Goal: Communication & Community: Share content

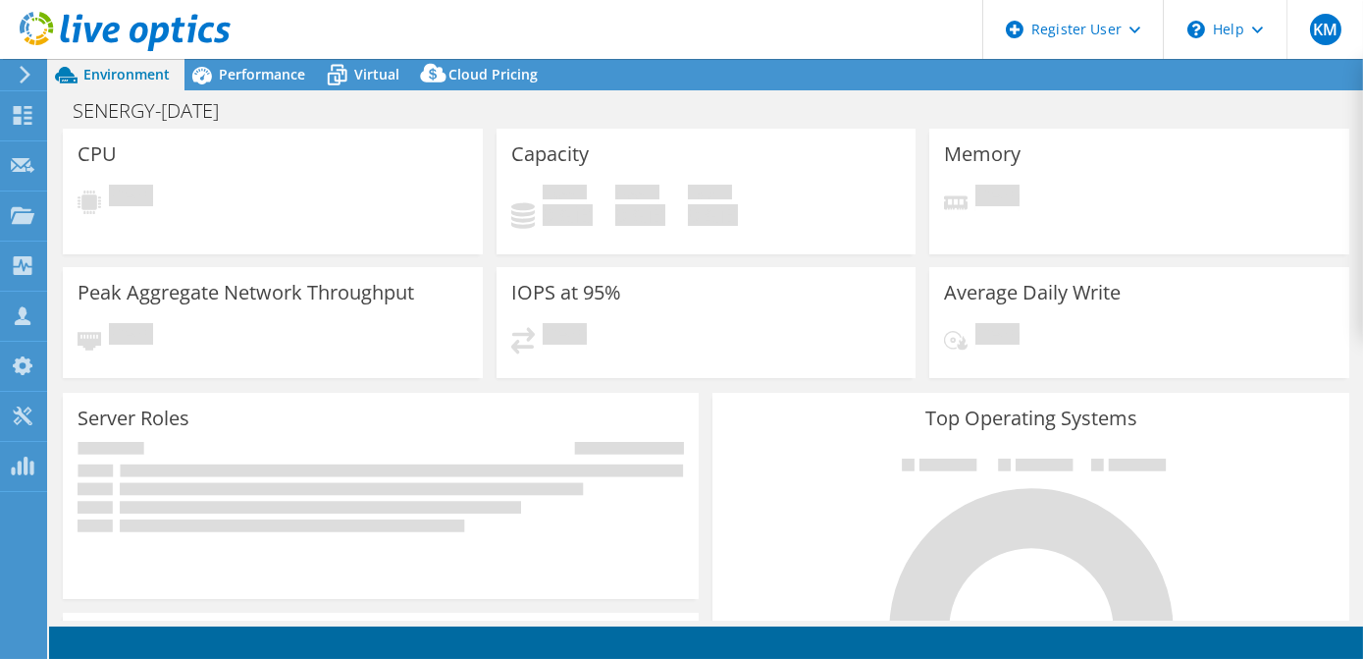
select select "USEast"
select select "USD"
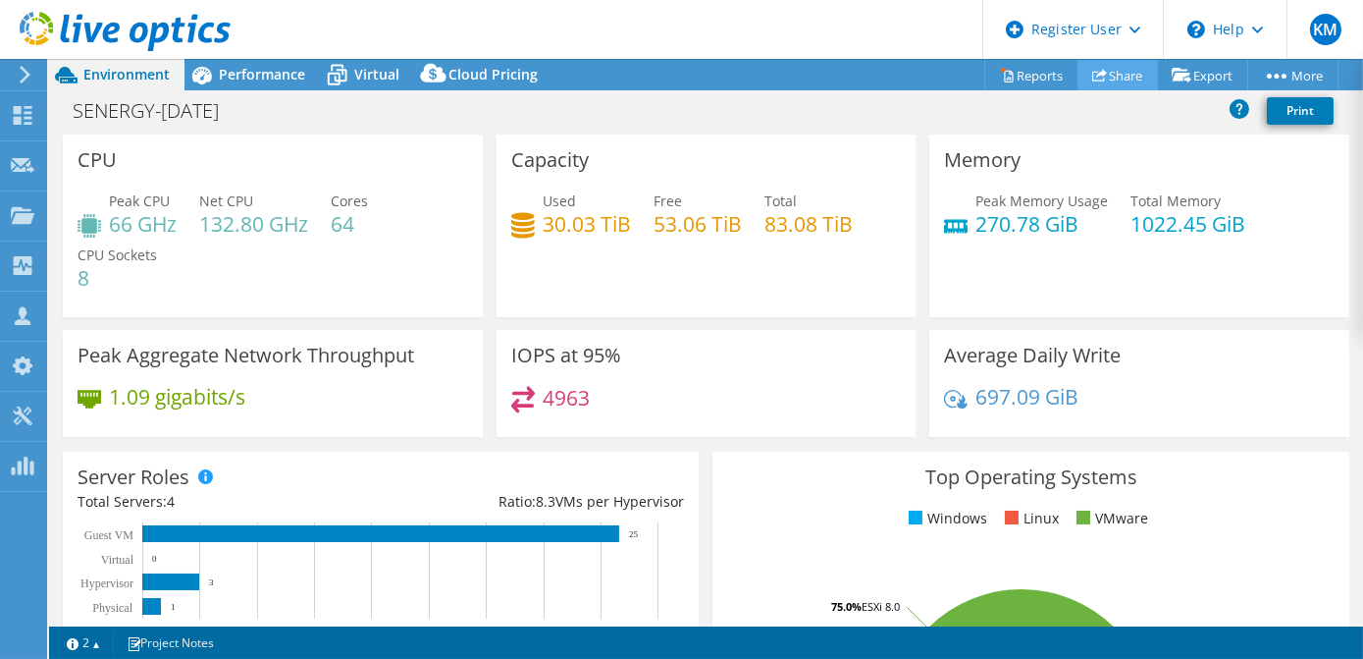
click at [1110, 74] on link "Share" at bounding box center [1118, 75] width 80 height 30
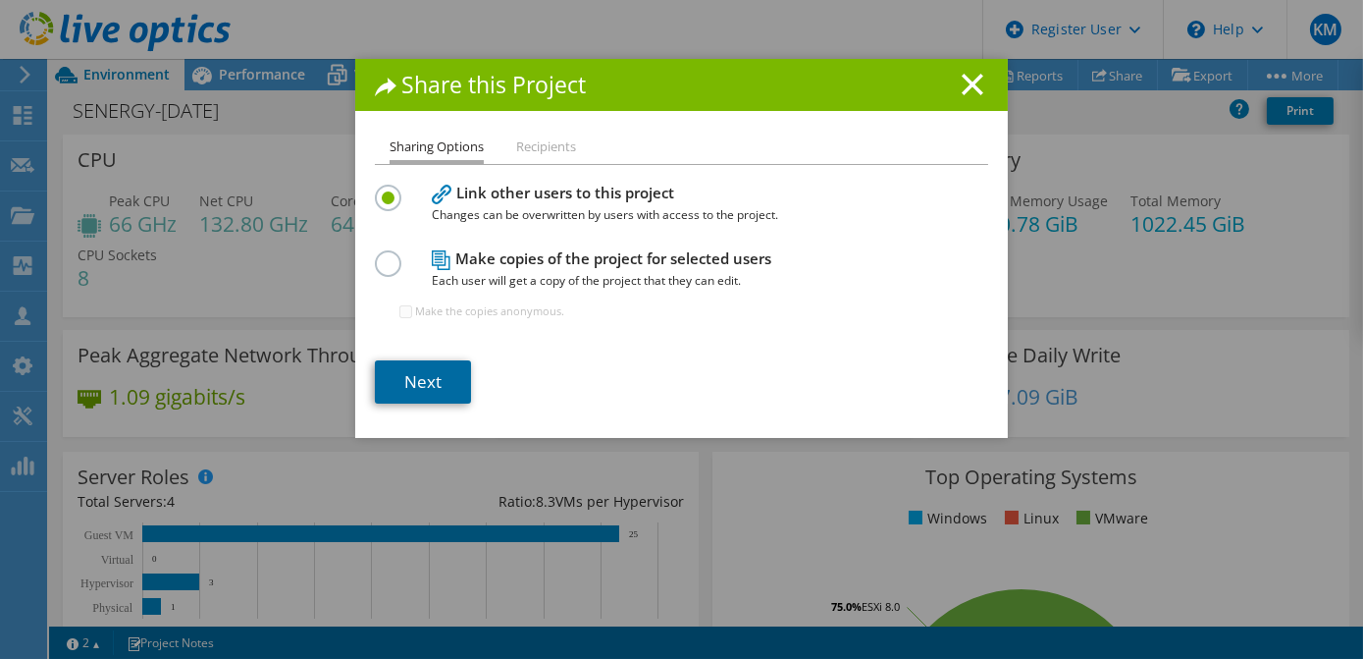
click at [422, 389] on link "Next" at bounding box center [423, 381] width 96 height 43
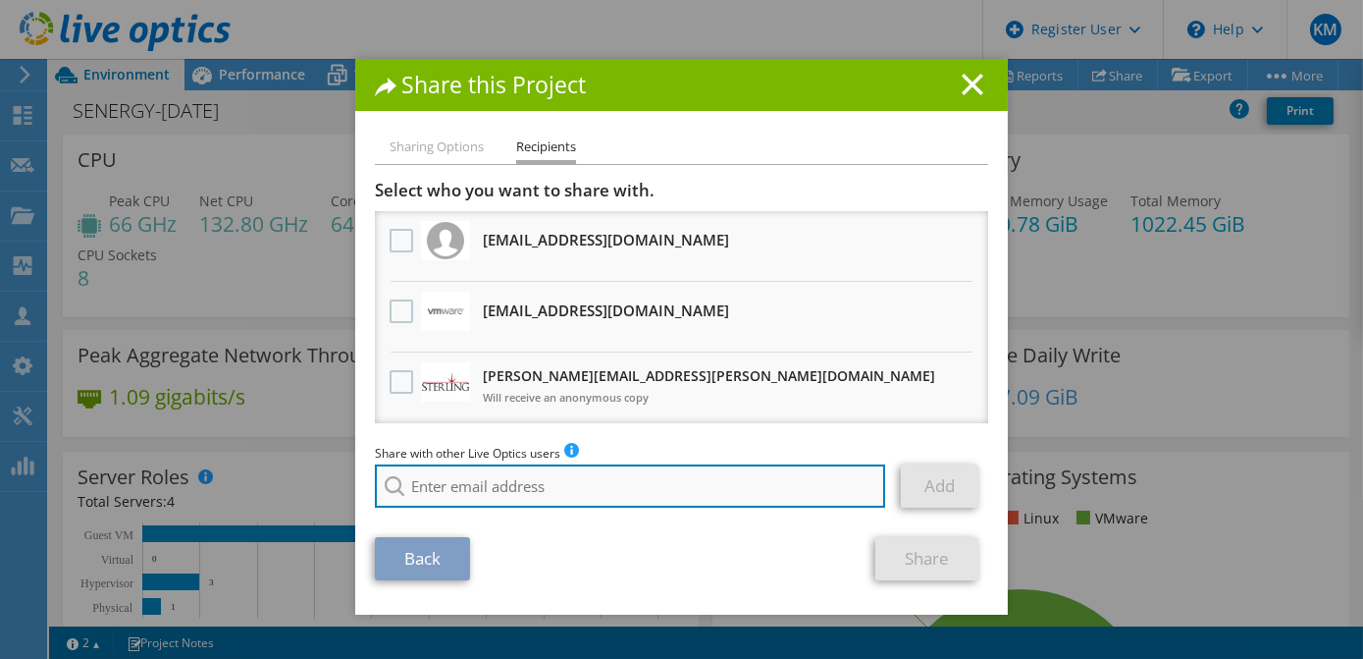
click at [608, 473] on input "search" at bounding box center [630, 485] width 510 height 43
paste input "[EMAIL_ADDRESS][DOMAIN_NAME]"
type input "[EMAIL_ADDRESS][DOMAIN_NAME]"
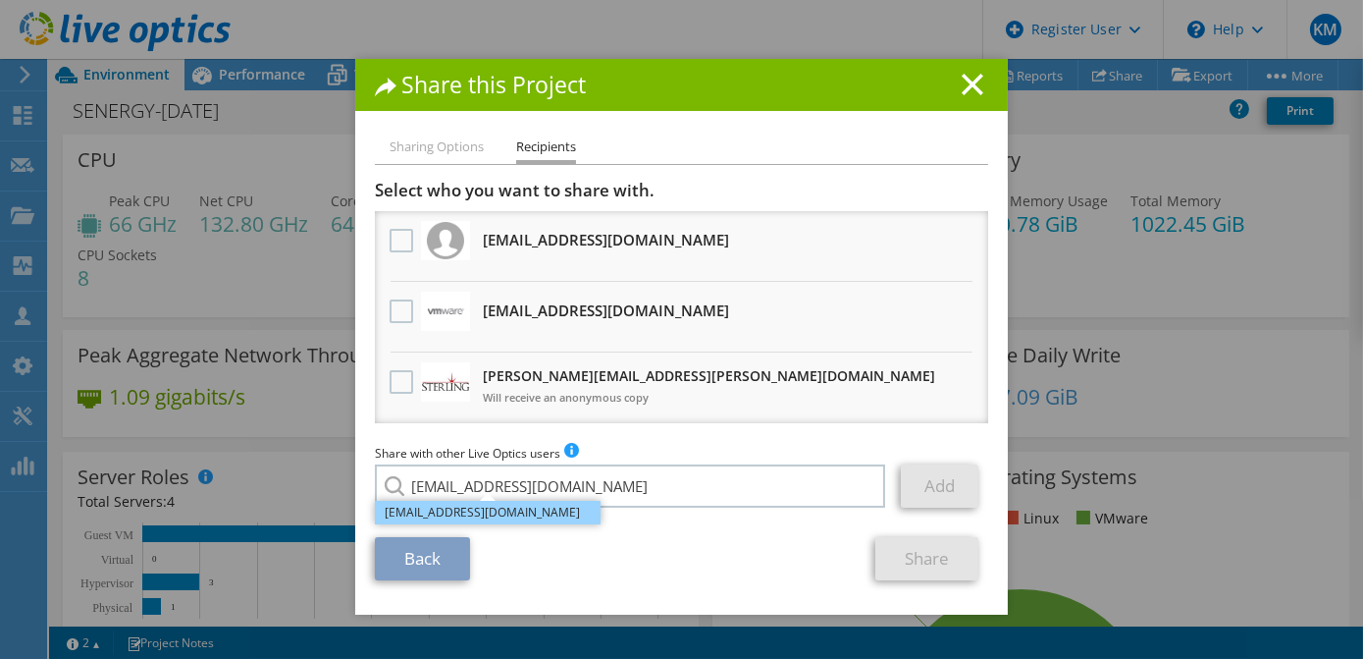
click at [547, 519] on li "[EMAIL_ADDRESS][DOMAIN_NAME]" at bounding box center [488, 513] width 226 height 24
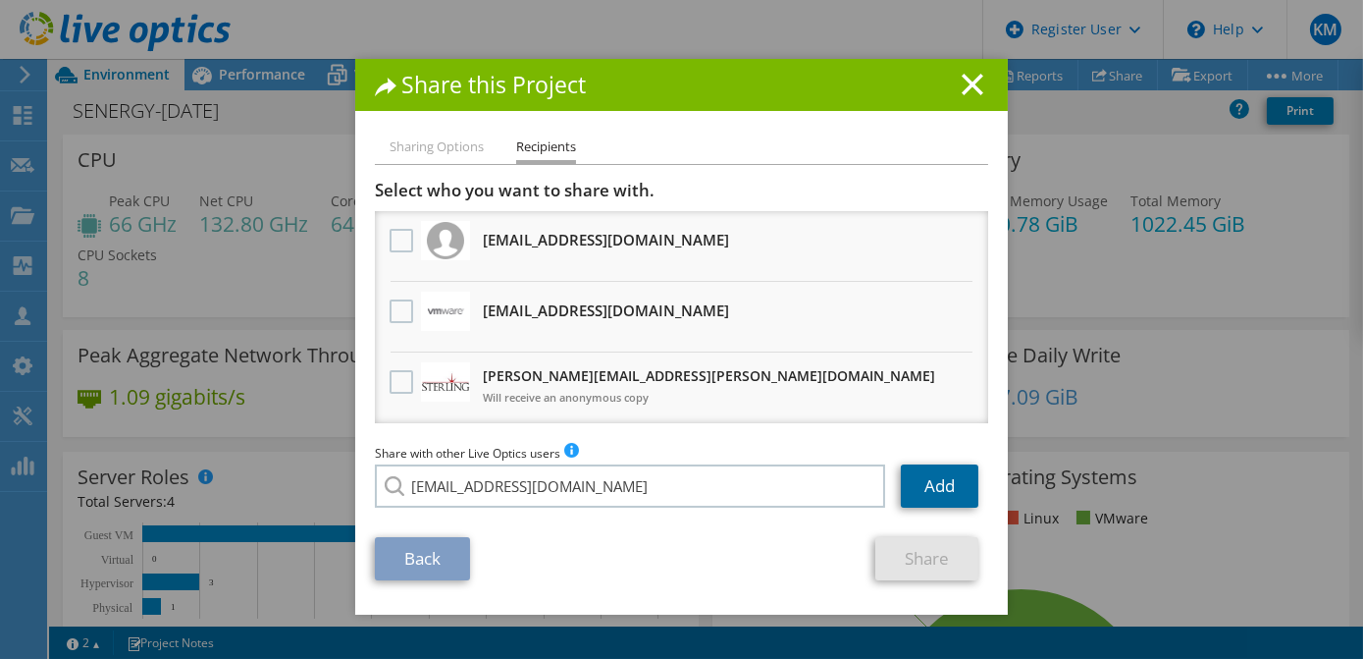
click at [958, 485] on link "Add" at bounding box center [940, 485] width 78 height 43
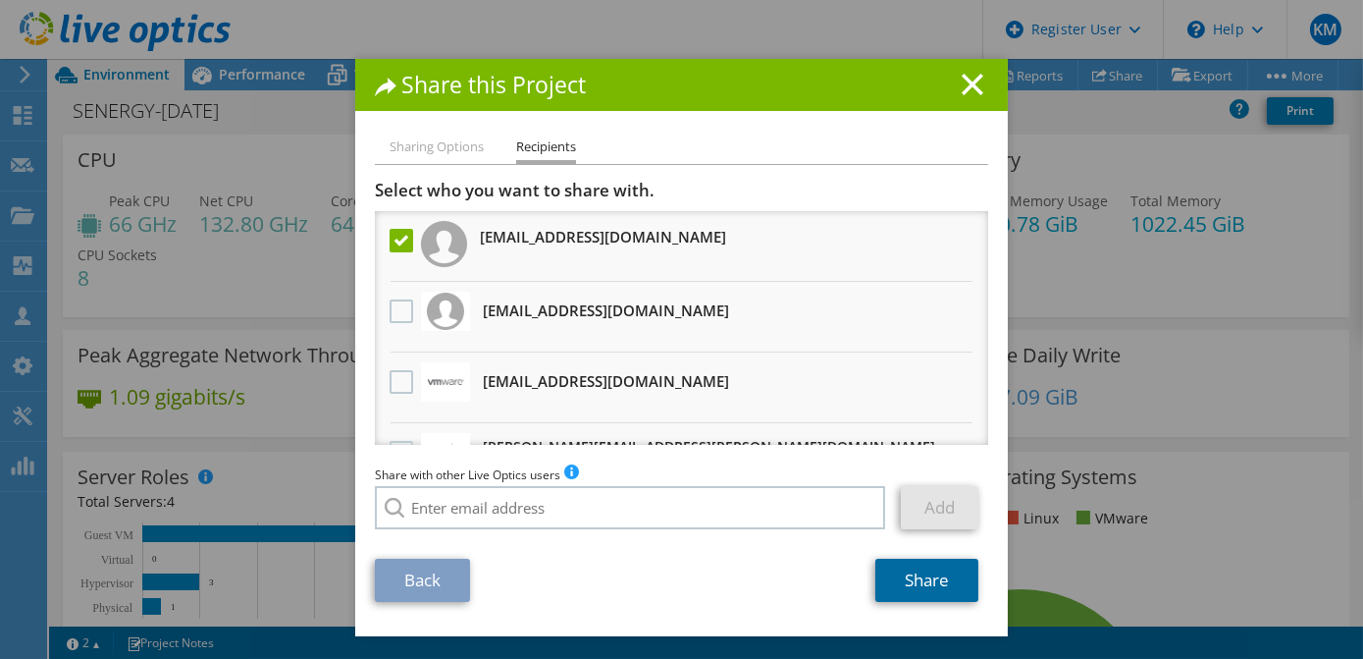
click at [950, 594] on link "Share" at bounding box center [926, 579] width 103 height 43
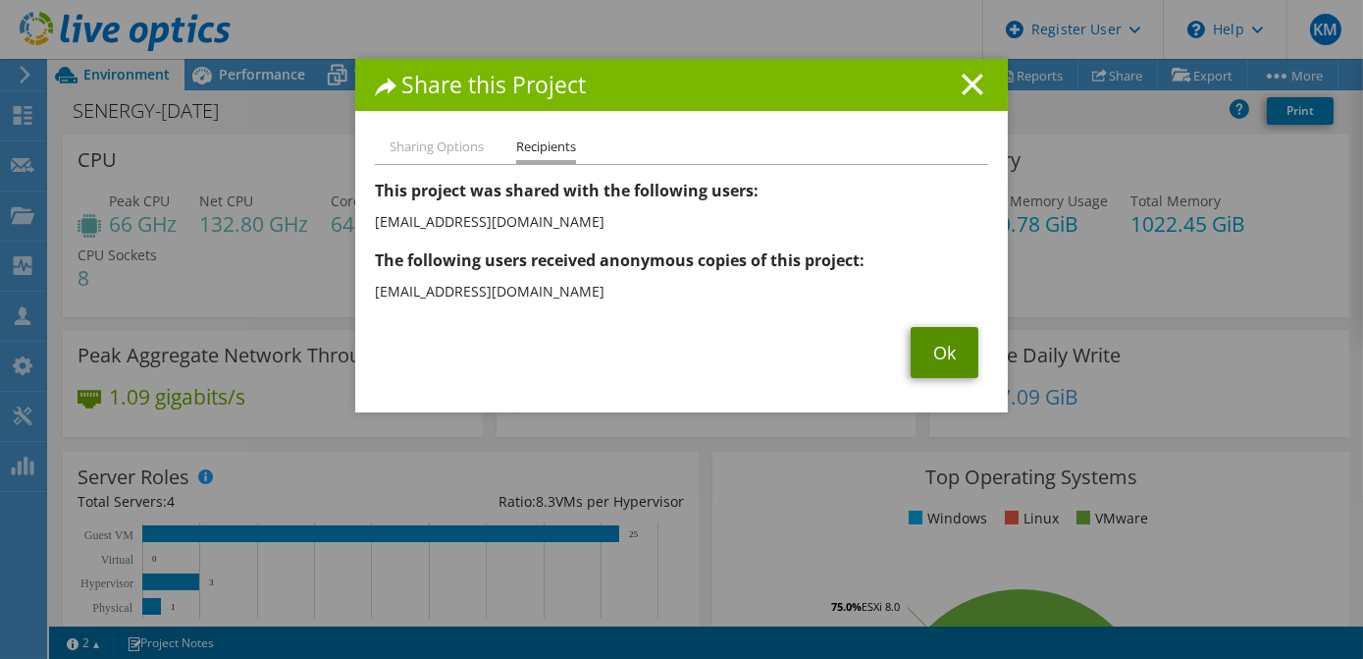
click at [933, 357] on link "Ok" at bounding box center [945, 352] width 68 height 51
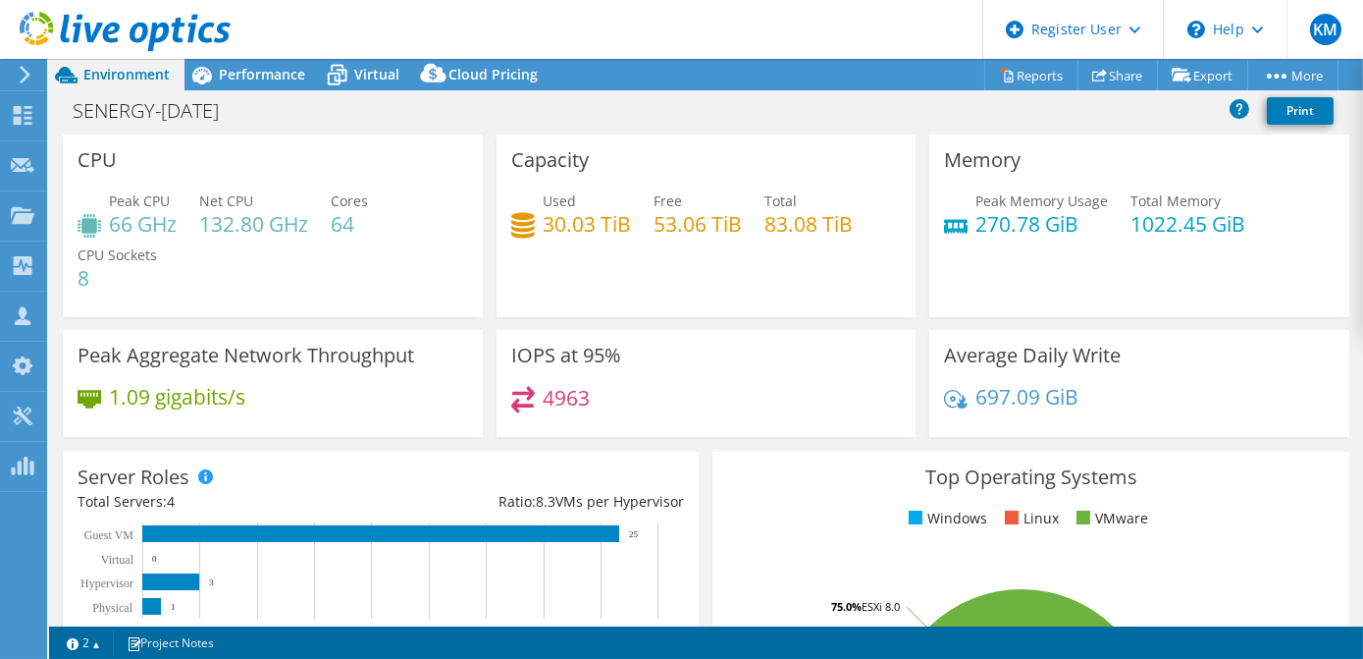
click at [316, 55] on header "KM Dell User [PERSON_NAME] [PERSON_NAME][EMAIL_ADDRESS][DOMAIN_NAME] Dell My Pr…" at bounding box center [681, 29] width 1363 height 59
click at [335, 69] on icon at bounding box center [337, 75] width 34 height 34
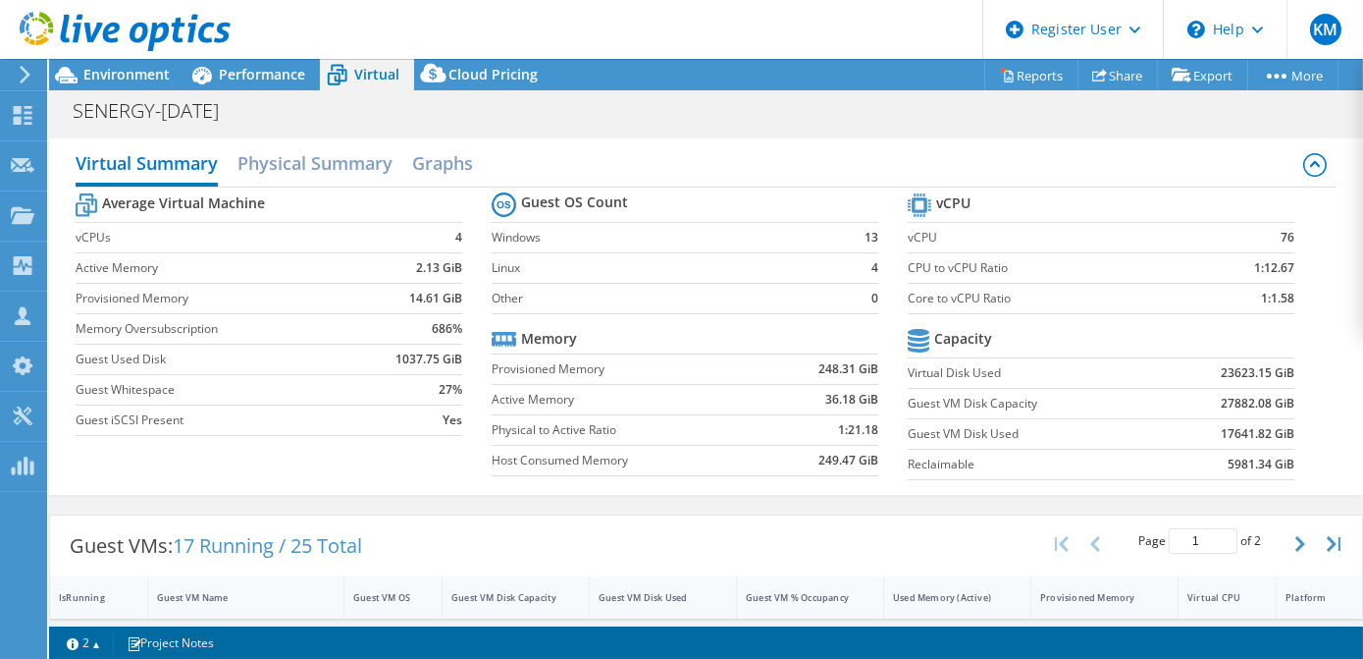
scroll to position [178, 0]
click at [632, 585] on div "Guest VM Disk Used" at bounding box center [651, 597] width 123 height 30
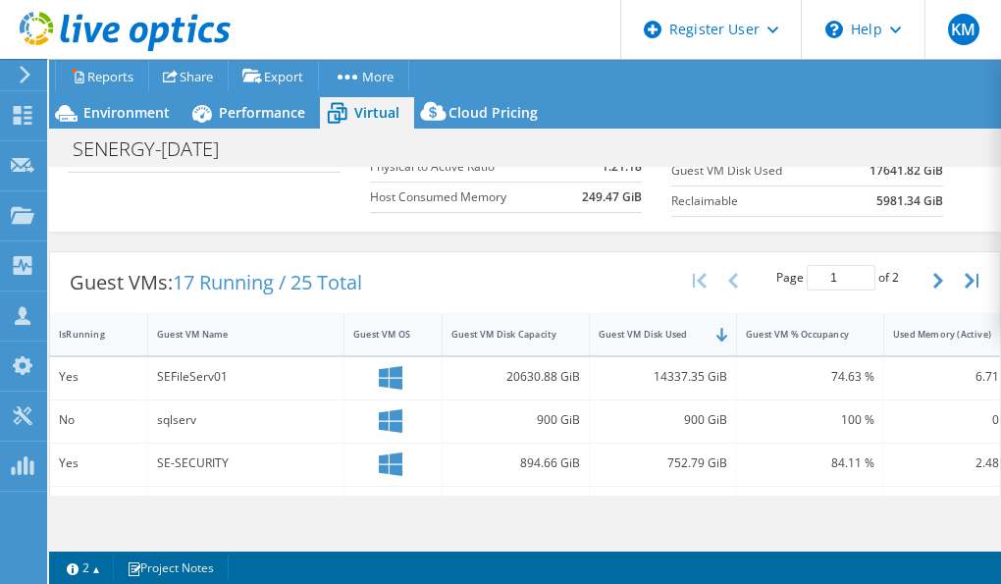
scroll to position [0, 0]
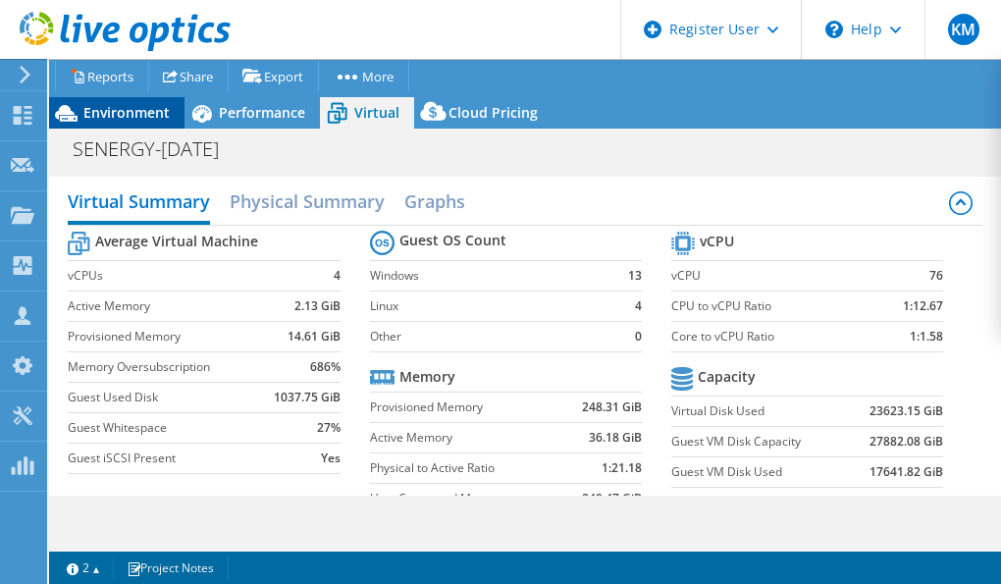
click at [141, 110] on span "Environment" at bounding box center [126, 112] width 86 height 19
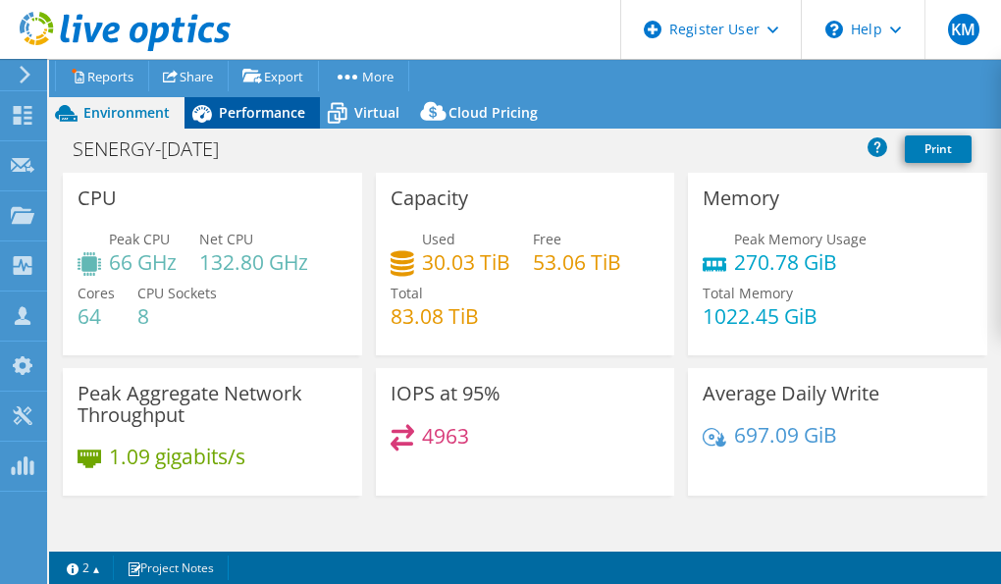
click at [189, 102] on icon at bounding box center [202, 113] width 34 height 34
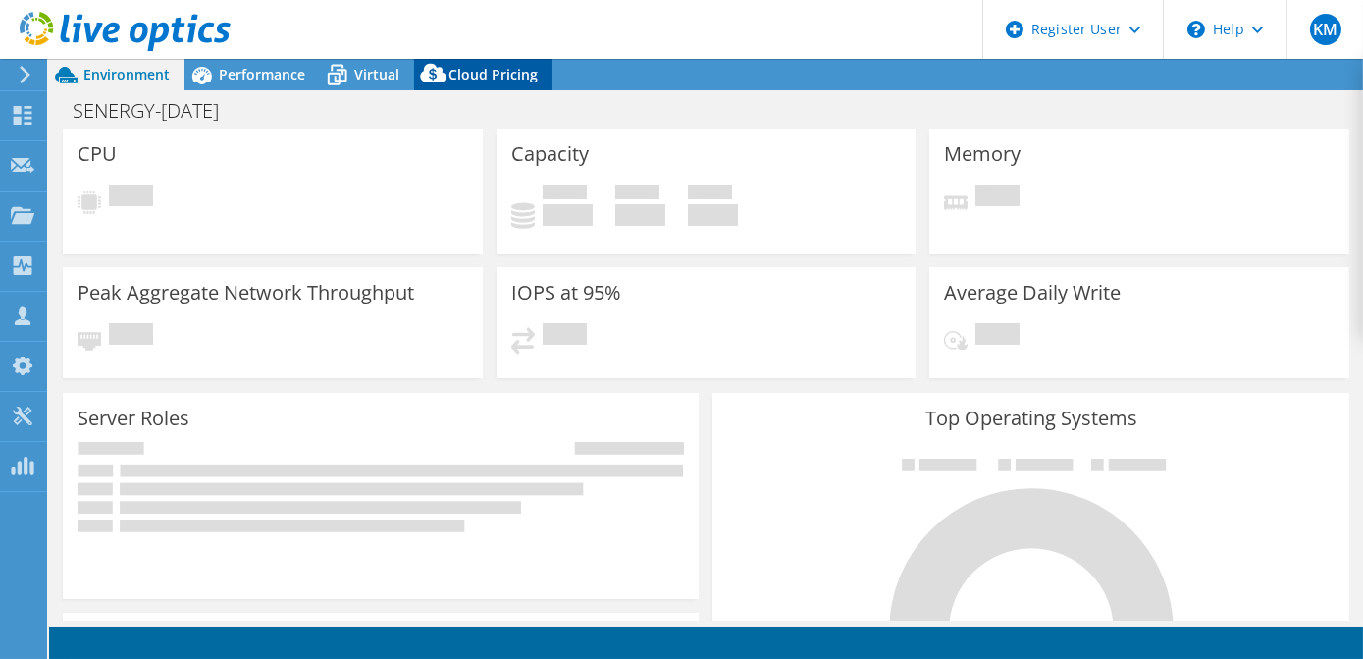
select select "USEast"
select select "USD"
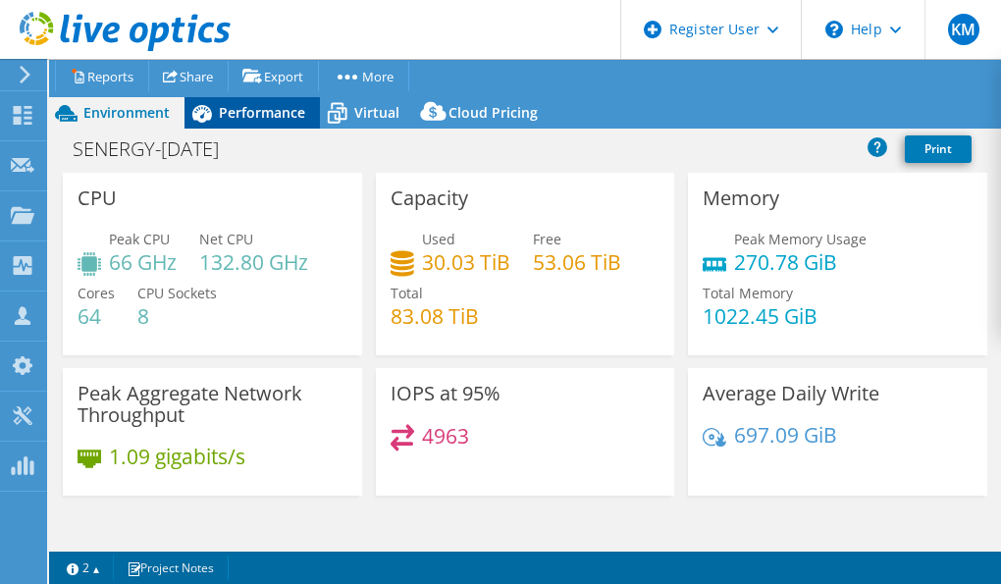
click at [278, 100] on div "Performance" at bounding box center [252, 112] width 135 height 31
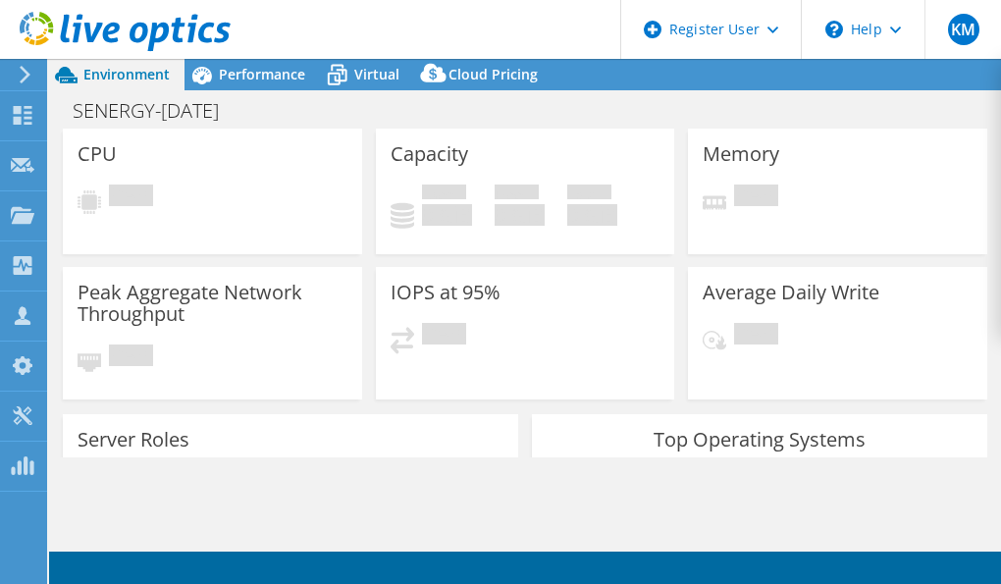
select select "USEast"
select select "USD"
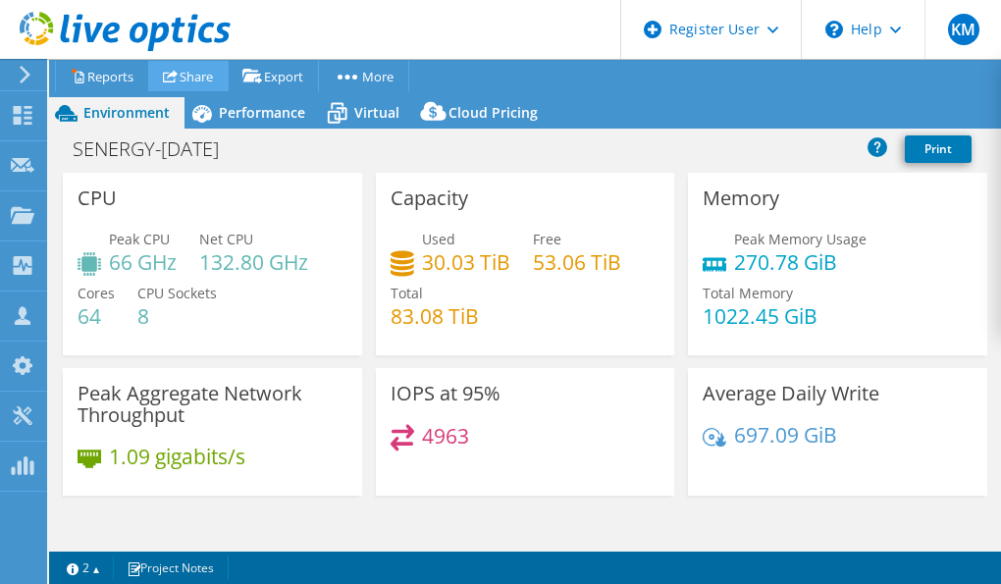
click at [198, 84] on link "Share" at bounding box center [188, 76] width 80 height 30
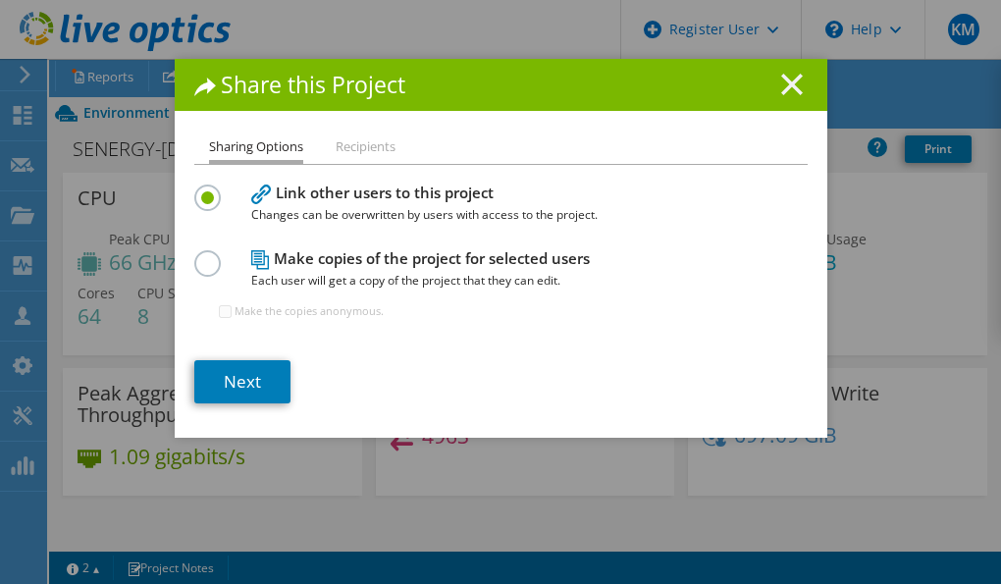
click at [782, 86] on line at bounding box center [792, 85] width 20 height 20
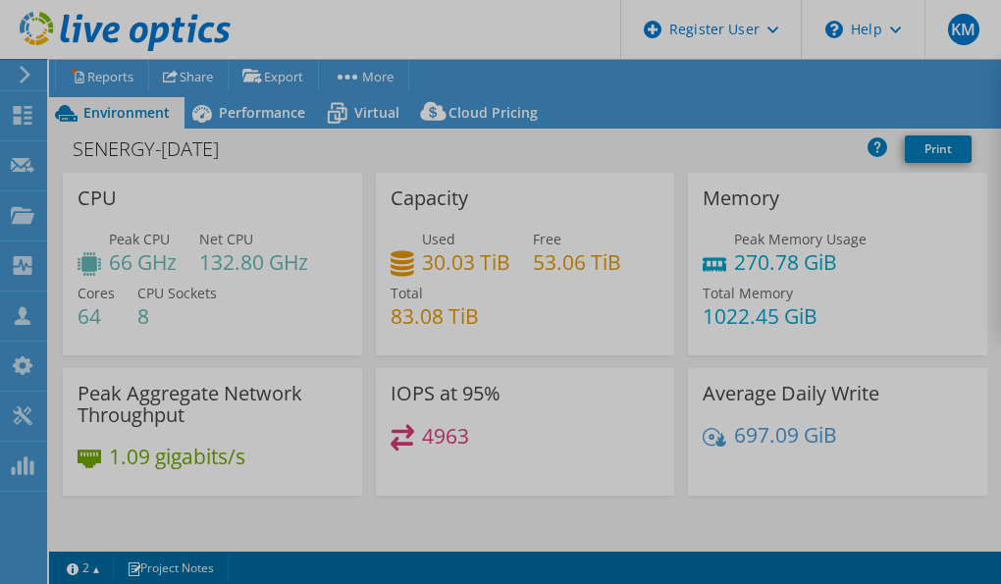
click at [288, 104] on div at bounding box center [500, 292] width 1001 height 584
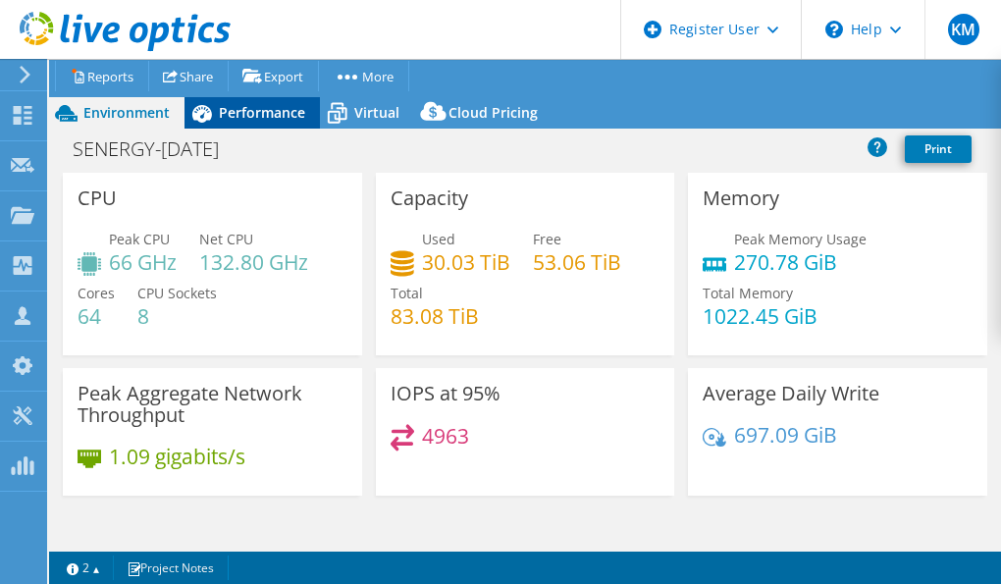
click at [280, 113] on span "Performance" at bounding box center [262, 112] width 86 height 19
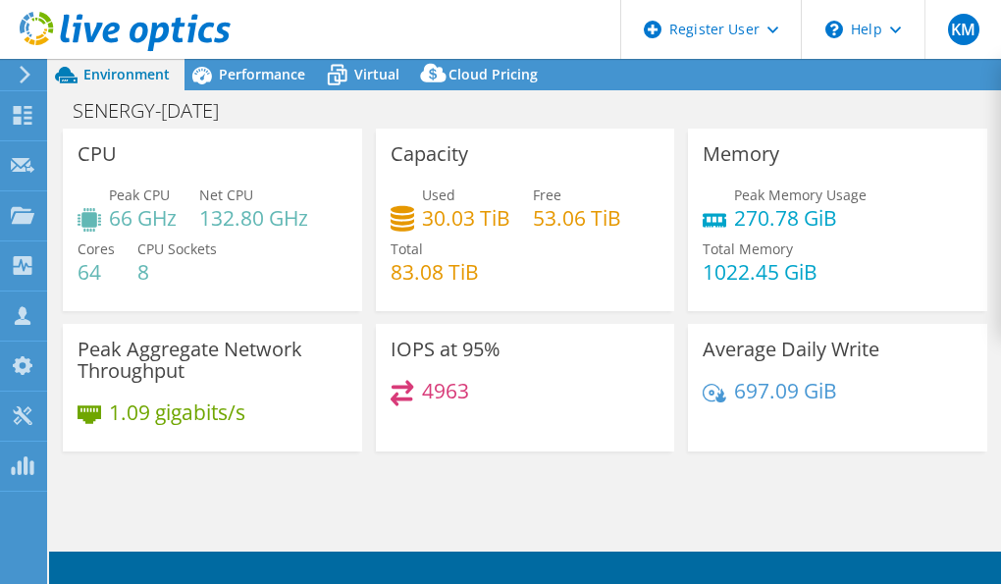
select select "USEast"
select select "USD"
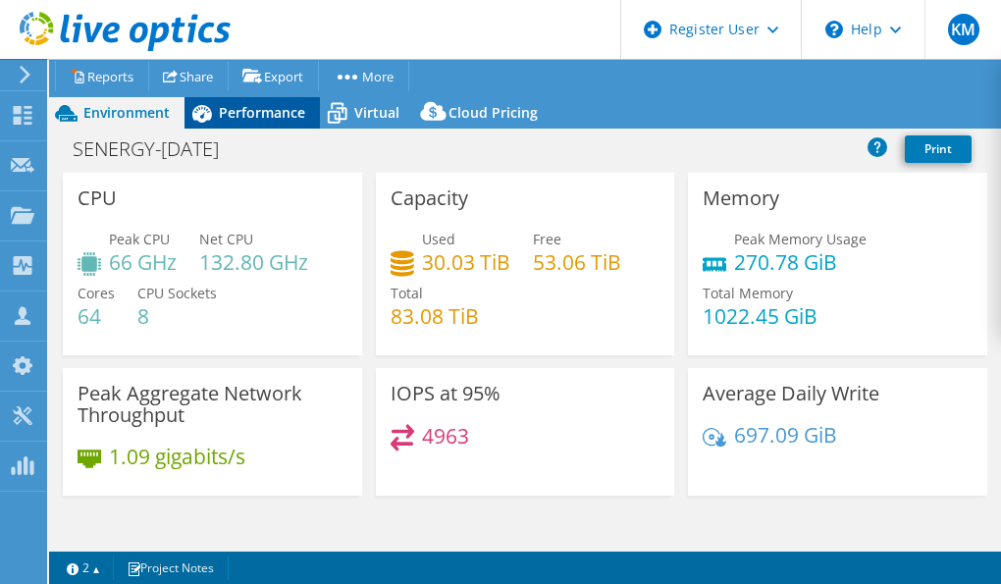
click at [262, 117] on span "Performance" at bounding box center [262, 112] width 86 height 19
